Goal: Transaction & Acquisition: Subscribe to service/newsletter

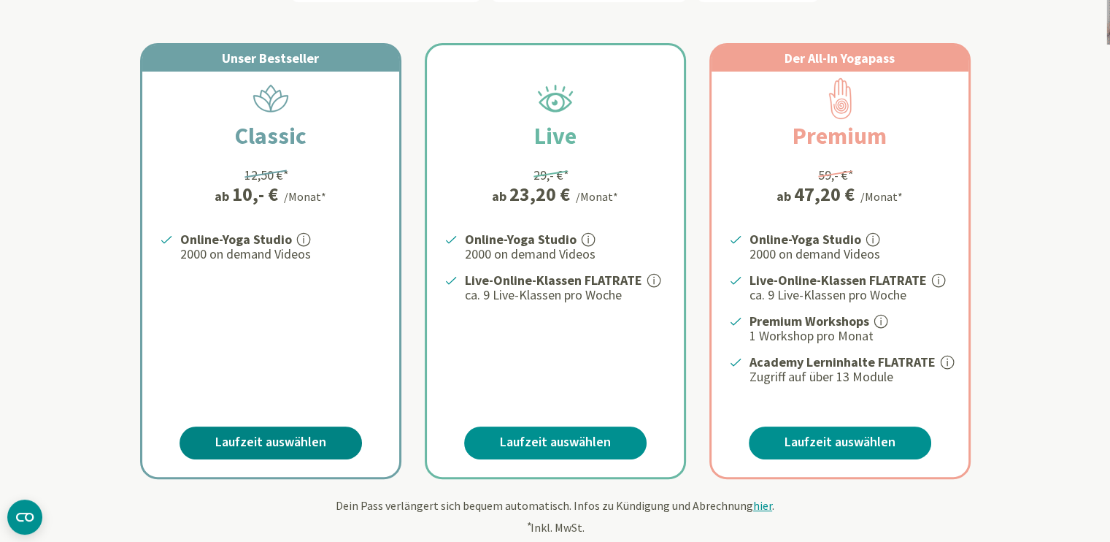
click at [269, 434] on link "Laufzeit auswählen" at bounding box center [271, 442] width 182 height 33
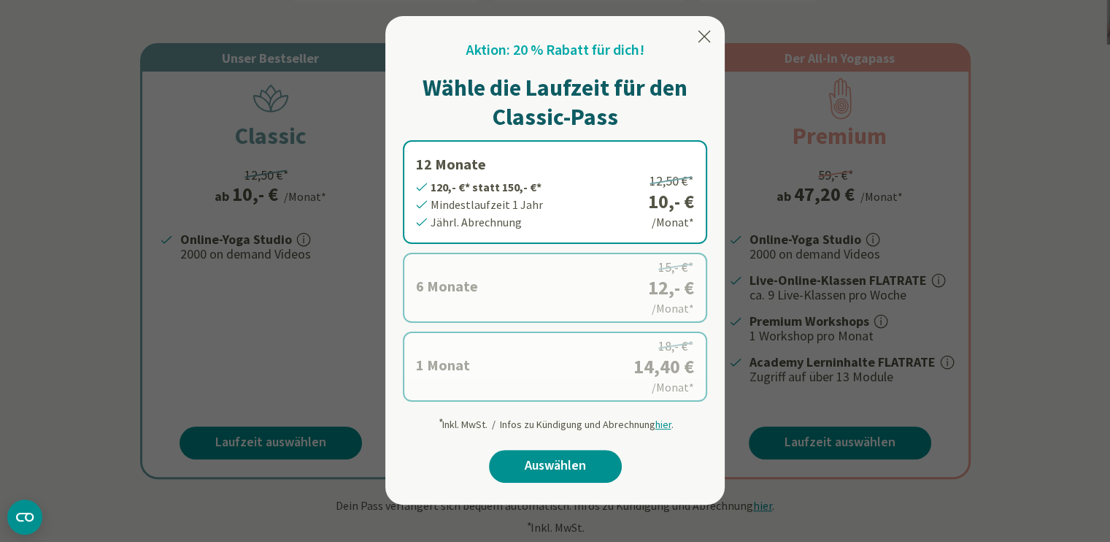
click at [564, 199] on label "12 Monate 120,- €* statt 150,- €* Mindestlaufzeit 1 Jahr Jährl. Abrechnung 12,5…" at bounding box center [555, 192] width 304 height 104
click at [561, 463] on link "Auswählen" at bounding box center [555, 466] width 133 height 33
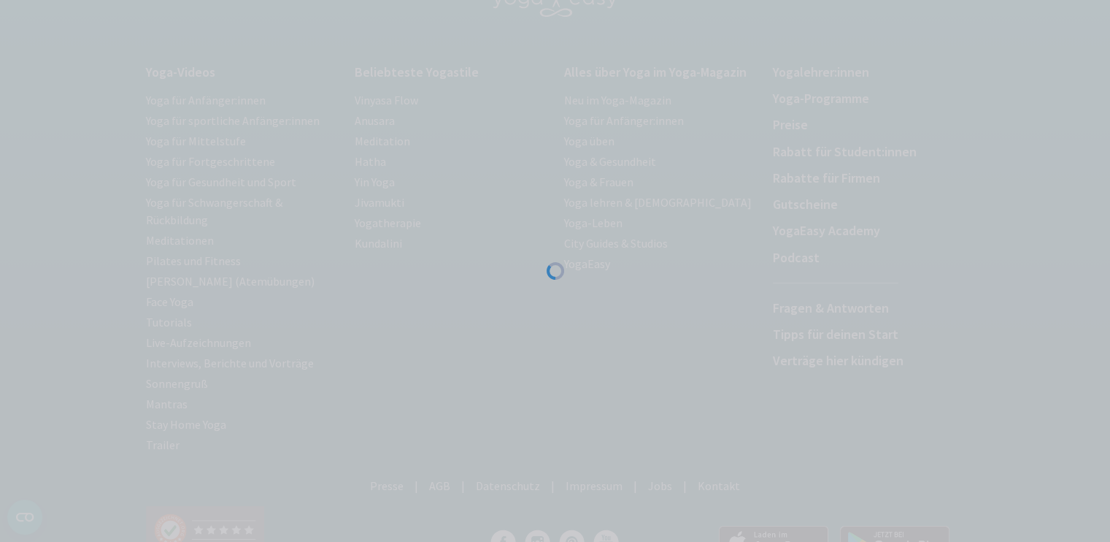
scroll to position [163, 0]
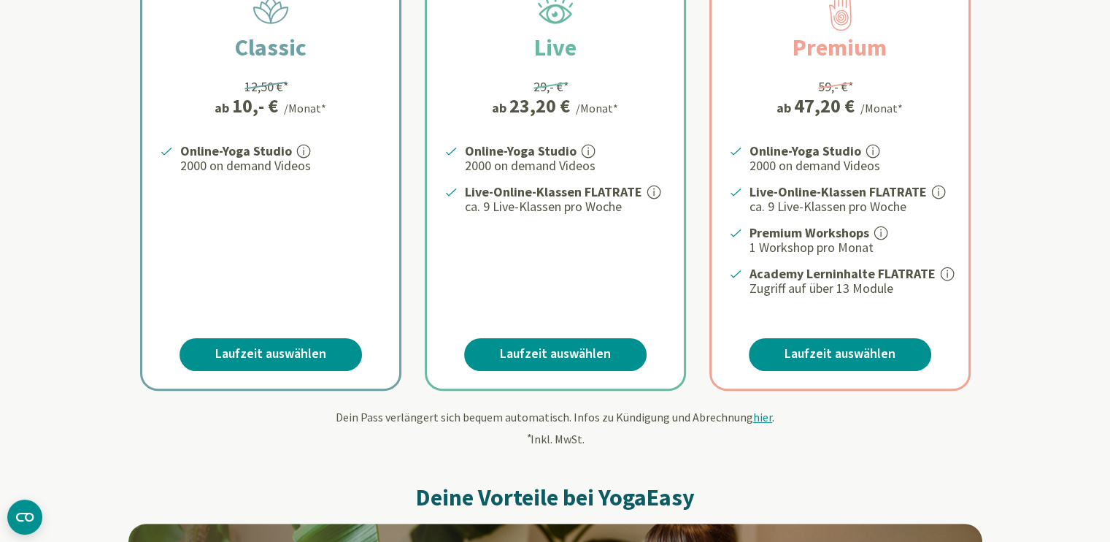
scroll to position [355, 0]
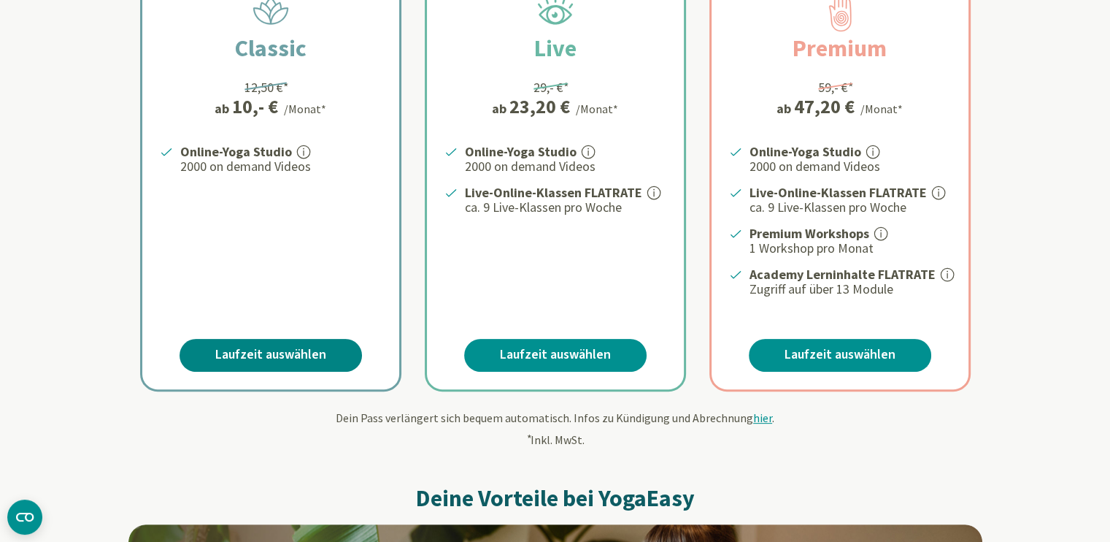
click at [278, 350] on link "Laufzeit auswählen" at bounding box center [271, 355] width 182 height 33
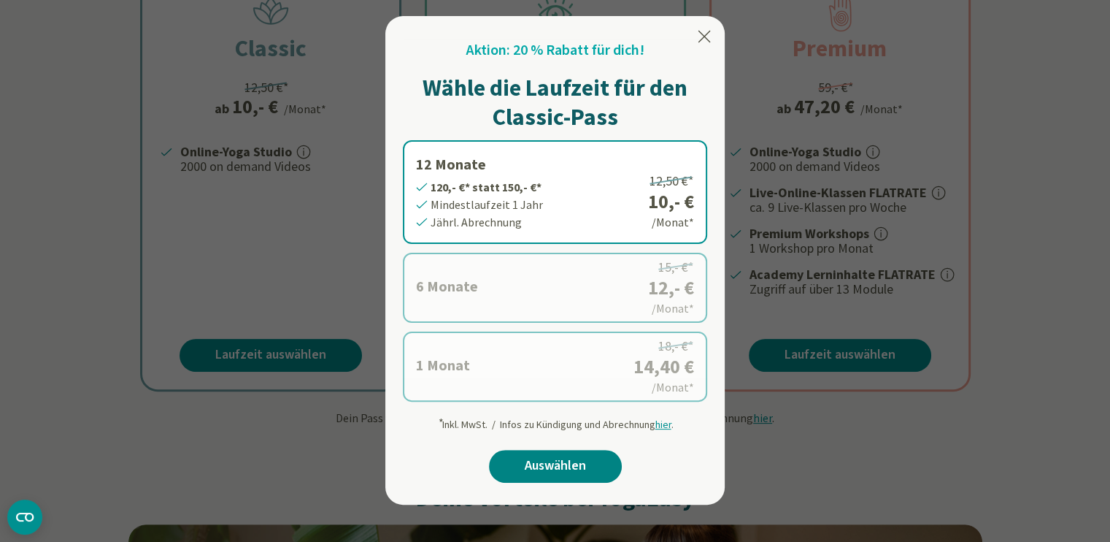
click at [556, 461] on link "Auswählen" at bounding box center [555, 466] width 133 height 33
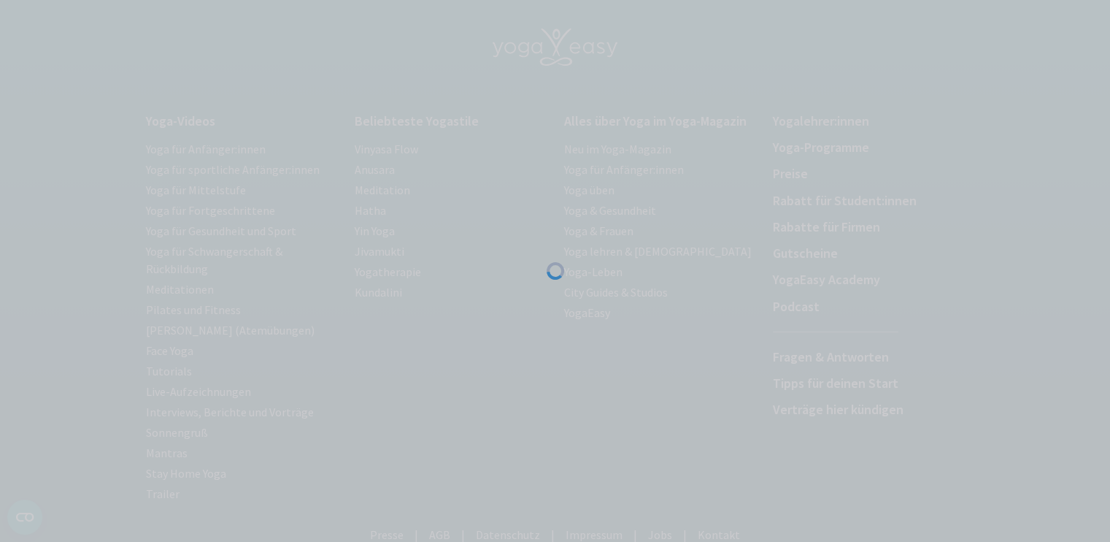
scroll to position [245, 0]
